Goal: Communication & Community: Answer question/provide support

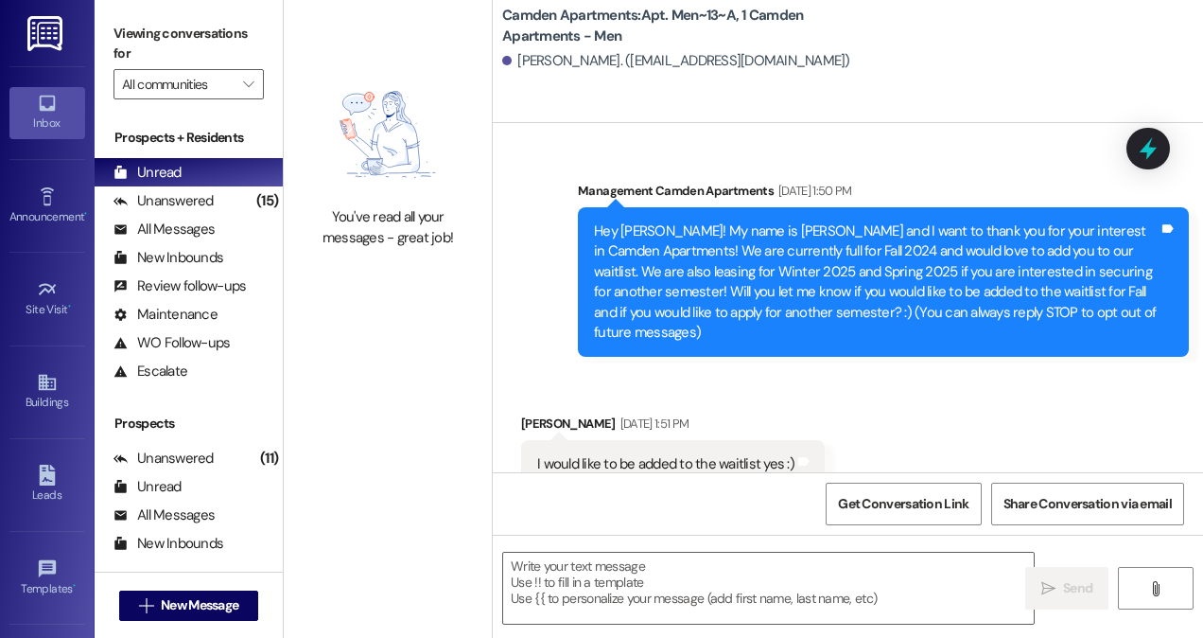
scroll to position [33368, 0]
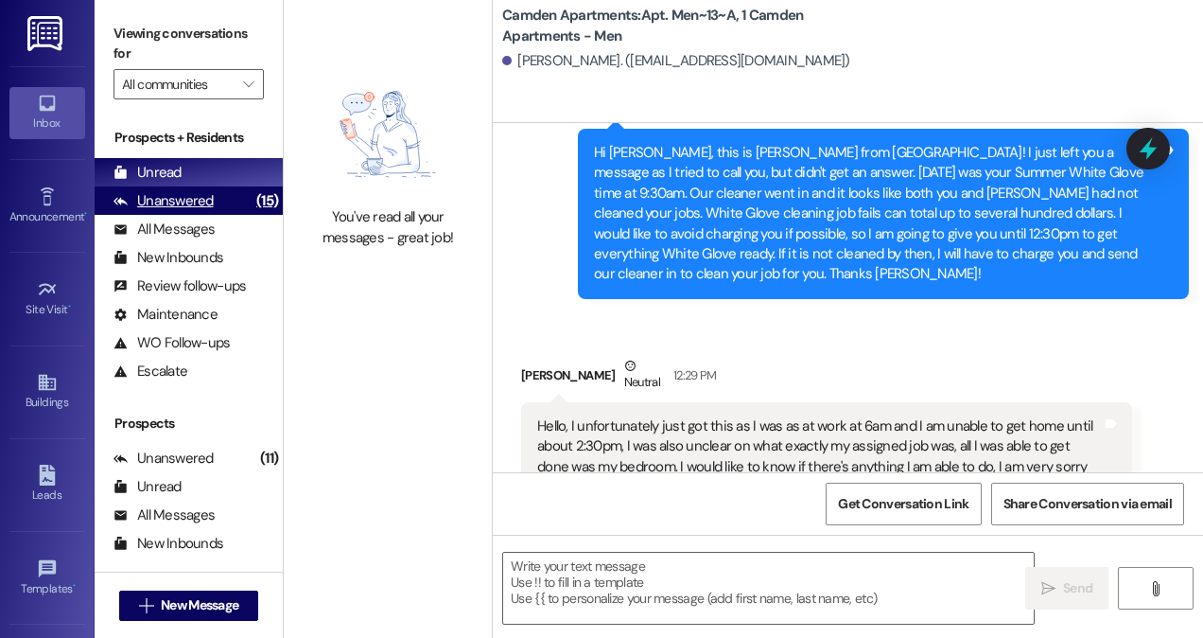
click at [189, 191] on div "Unanswered" at bounding box center [164, 201] width 100 height 20
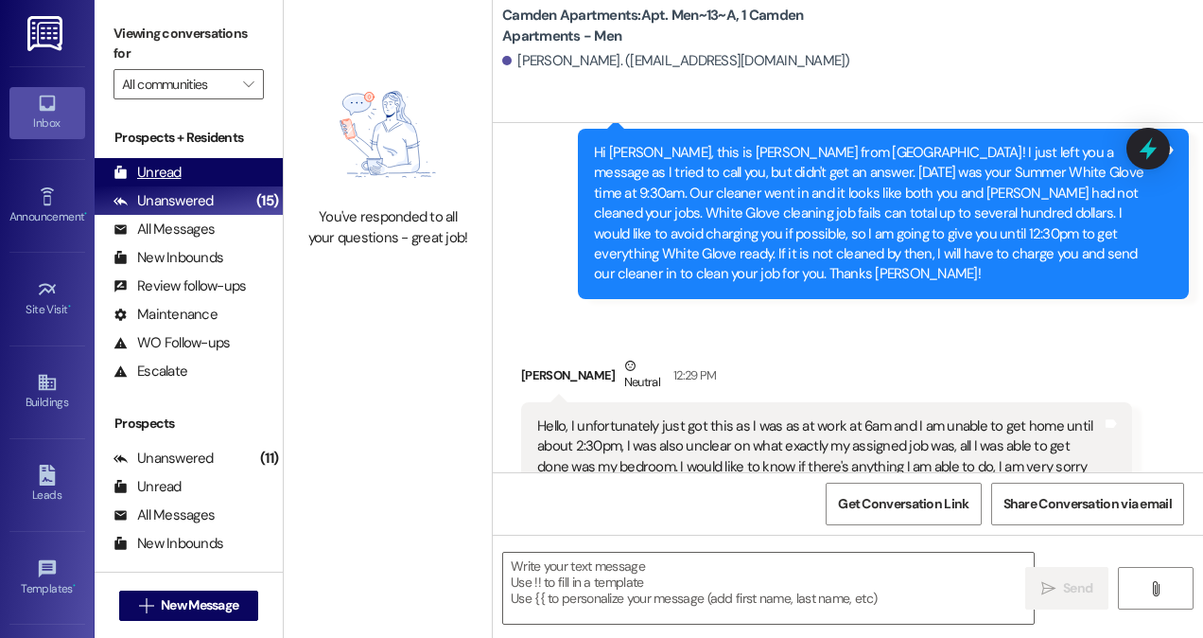
click at [212, 172] on div "Unread (0)" at bounding box center [189, 172] width 188 height 28
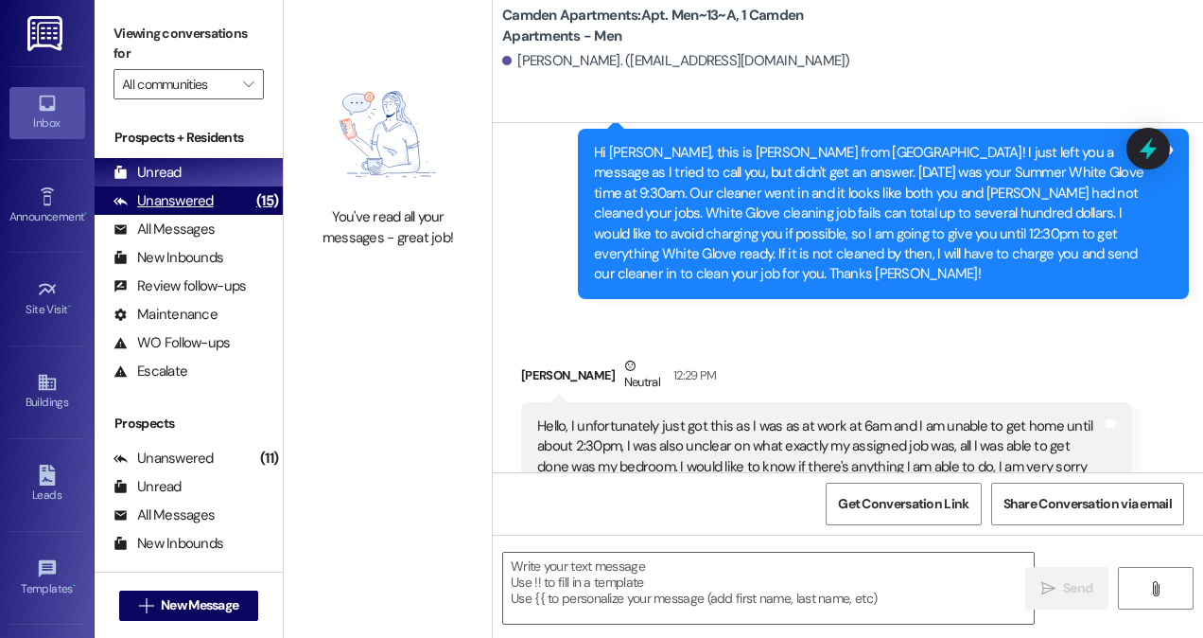
click at [241, 209] on div "Unanswered (15)" at bounding box center [189, 200] width 188 height 28
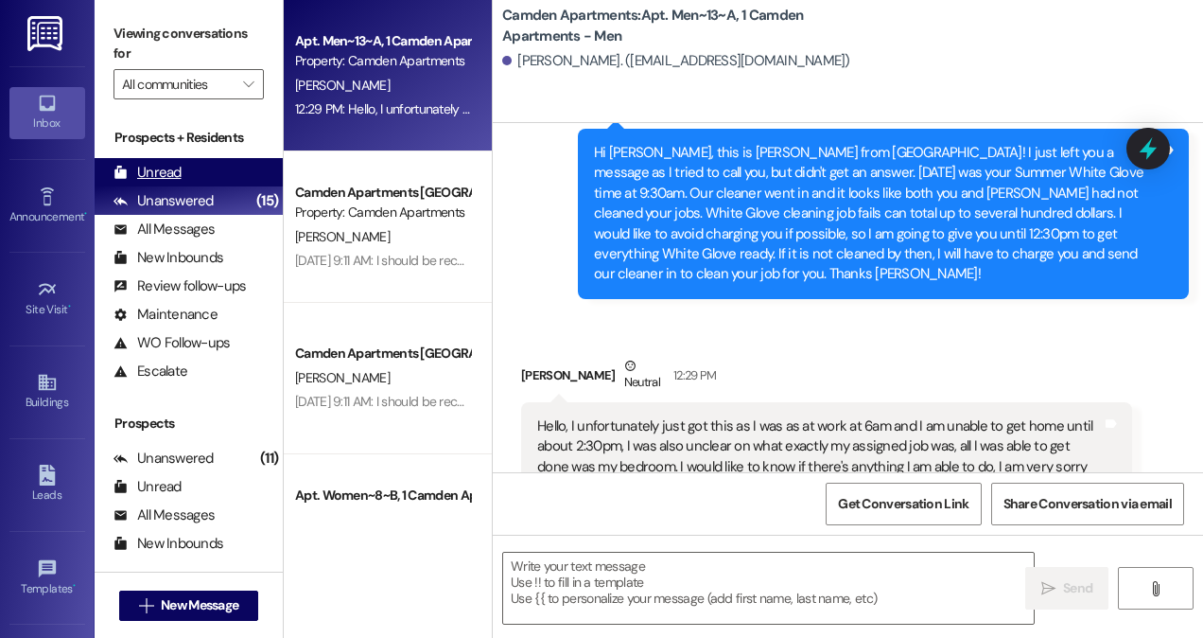
click at [246, 176] on div "Unread (0)" at bounding box center [189, 172] width 188 height 28
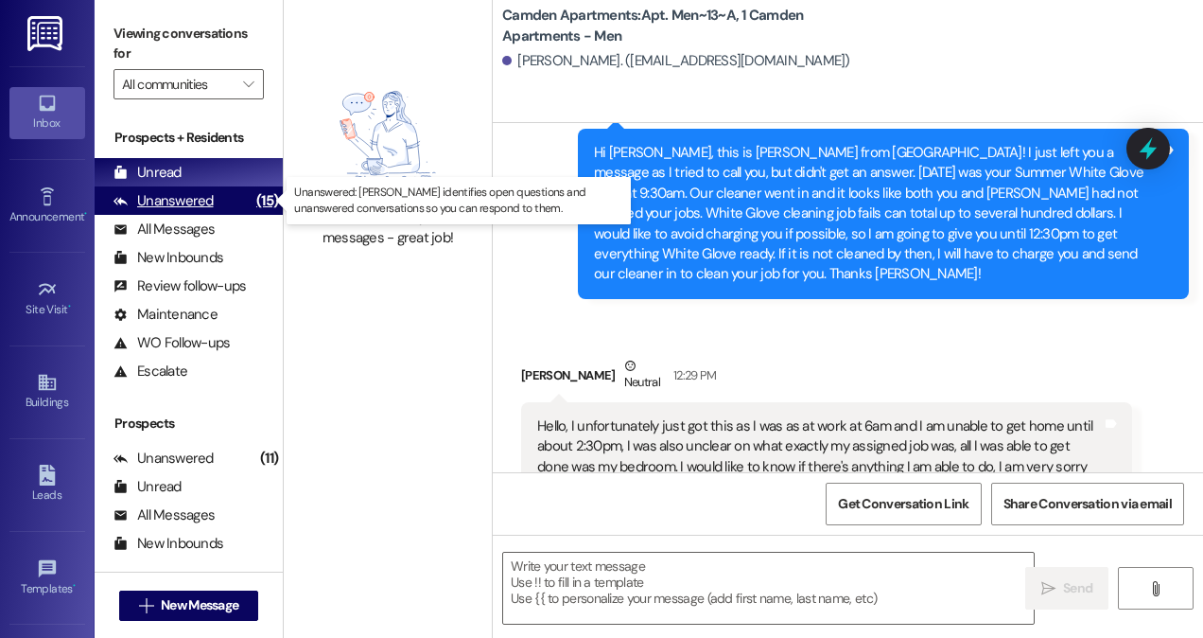
click at [219, 210] on div "Unanswered (15)" at bounding box center [189, 200] width 188 height 28
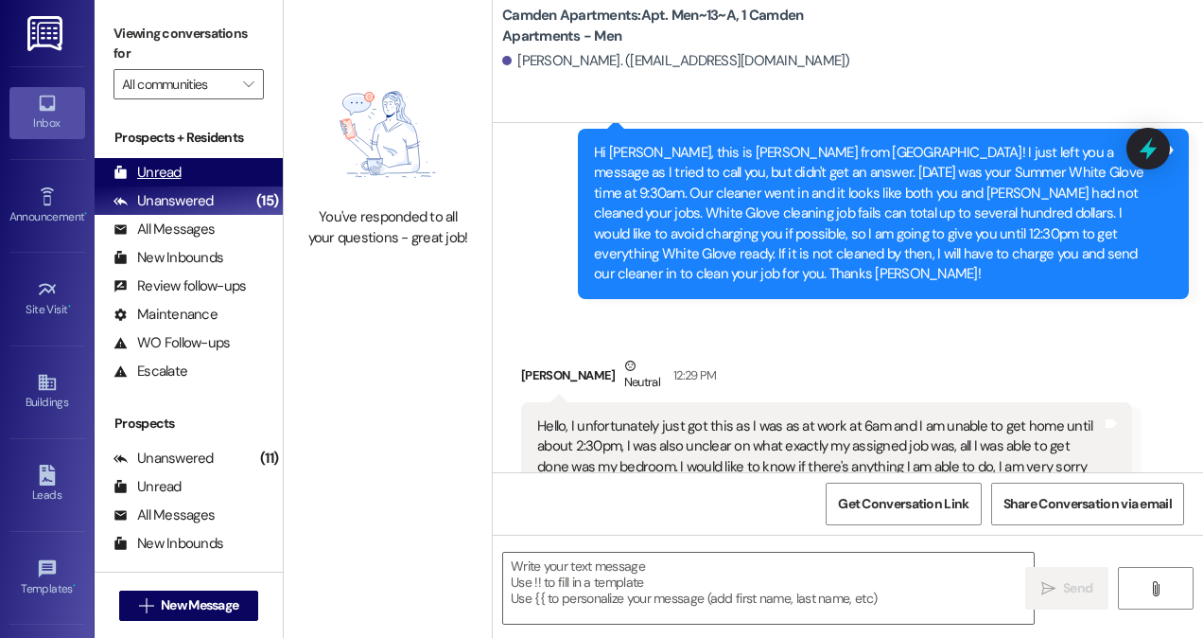
click at [214, 165] on div "Unread (0)" at bounding box center [189, 172] width 188 height 28
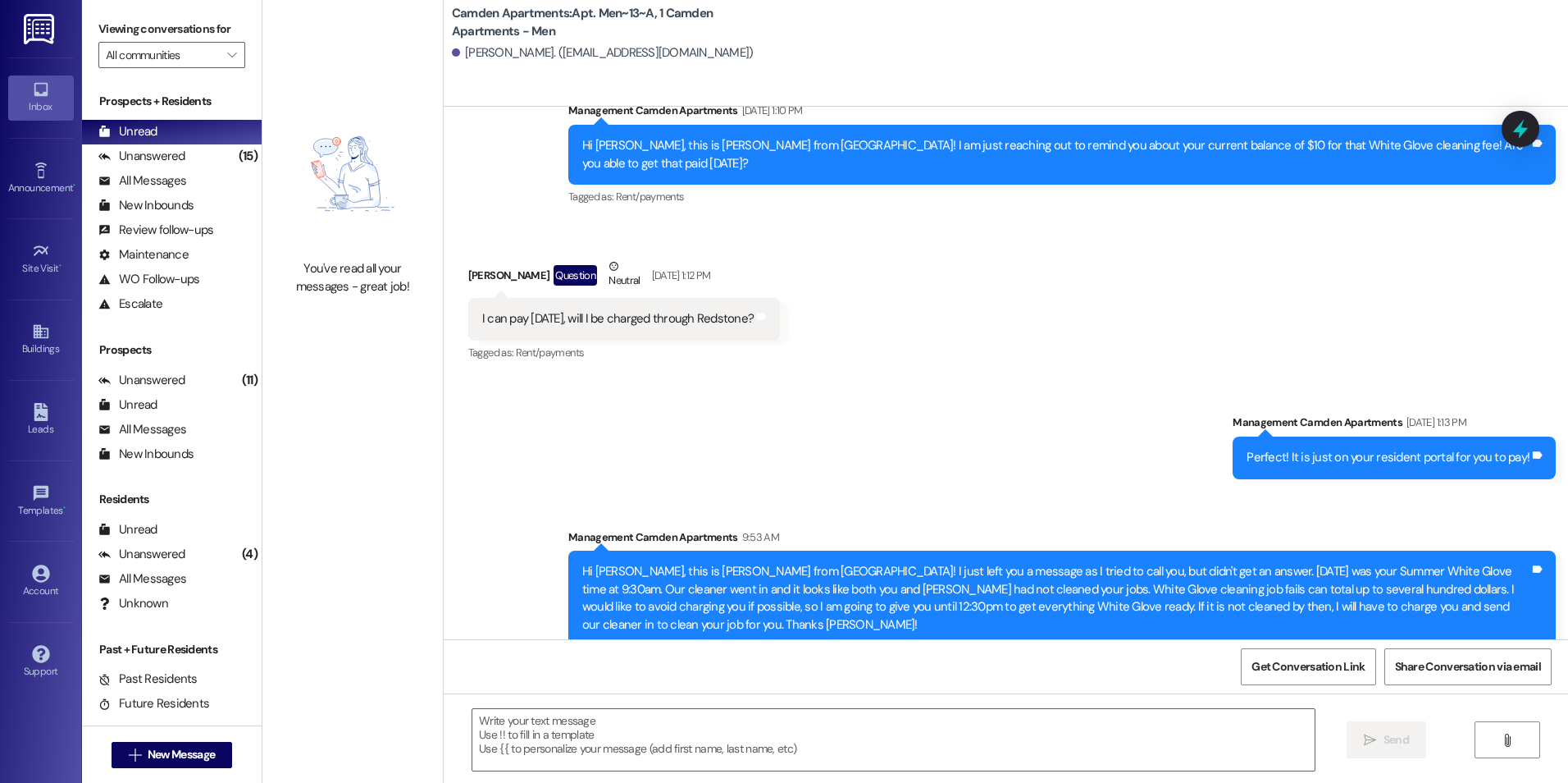
scroll to position [24558, 0]
